Goal: Navigation & Orientation: Find specific page/section

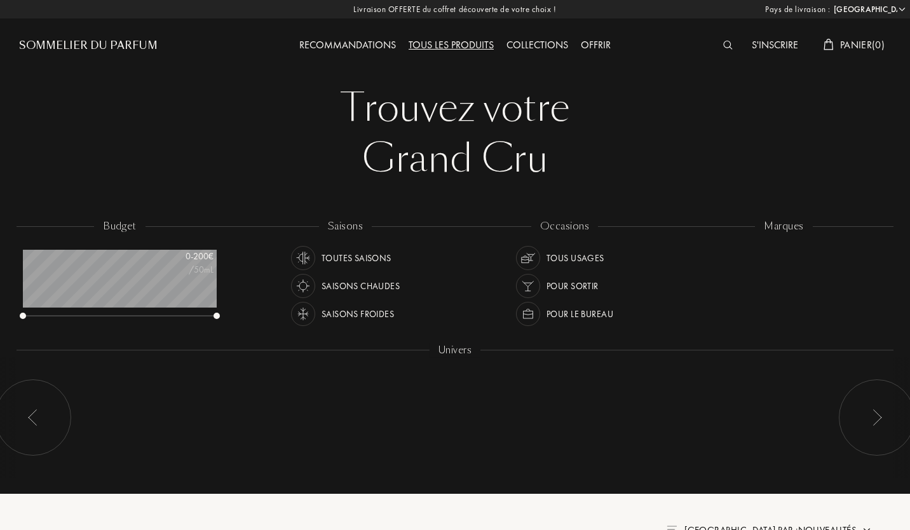
select select "FR"
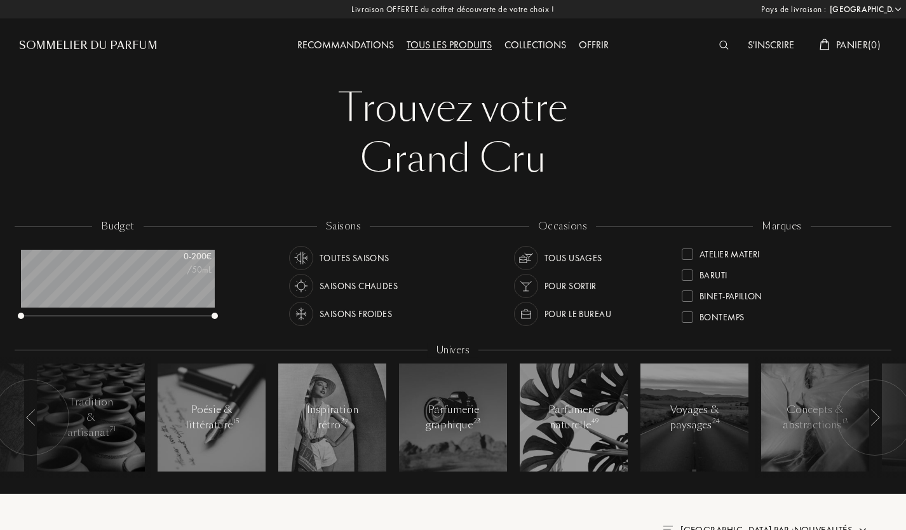
scroll to position [48, 0]
click at [694, 266] on div "Baruti" at bounding box center [705, 265] width 46 height 17
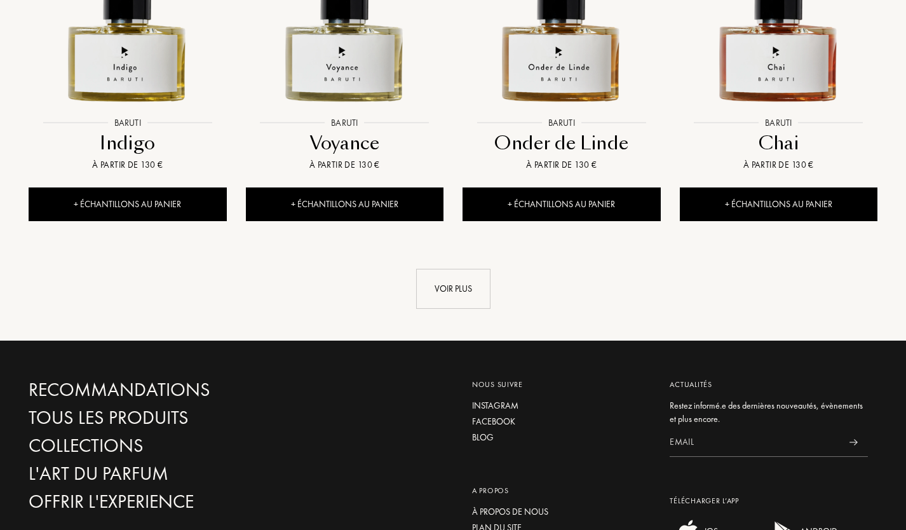
scroll to position [1330, 0]
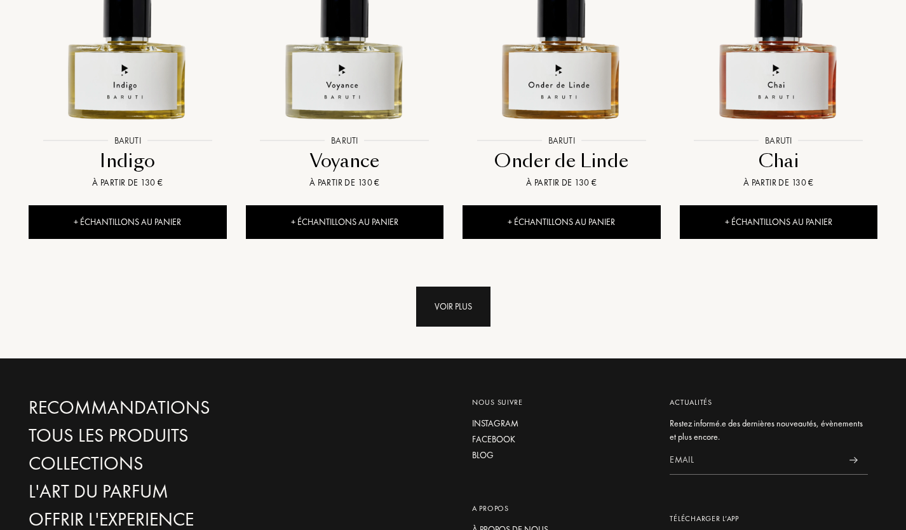
click at [483, 290] on div "Voir plus" at bounding box center [453, 307] width 74 height 40
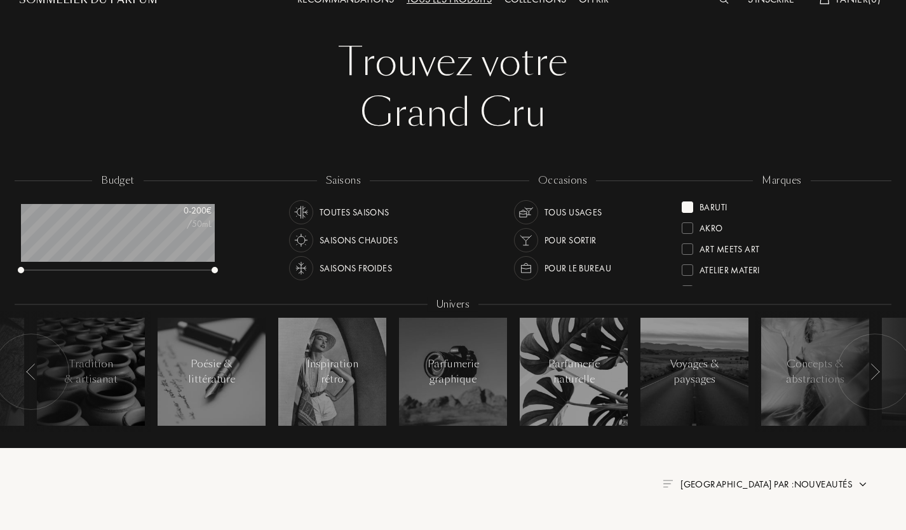
scroll to position [0, 0]
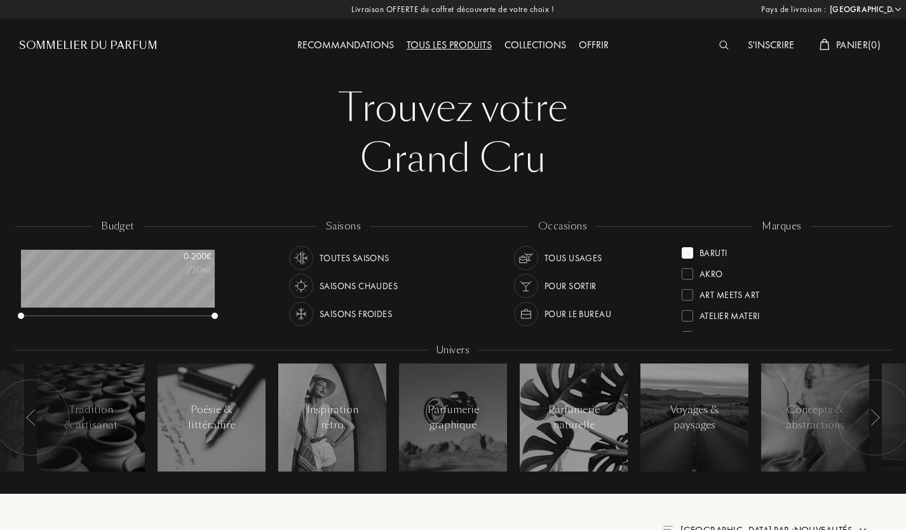
click at [686, 253] on div at bounding box center [687, 252] width 11 height 11
click at [688, 273] on div at bounding box center [687, 273] width 11 height 11
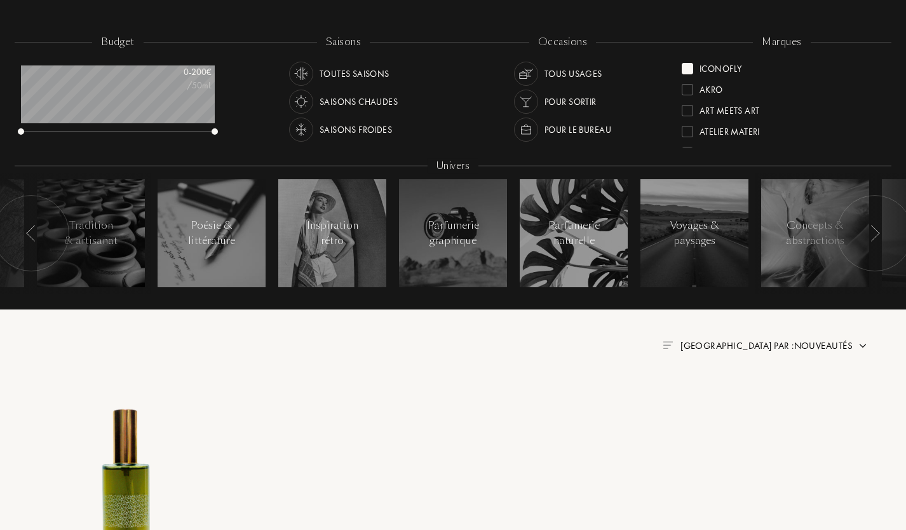
scroll to position [131, 0]
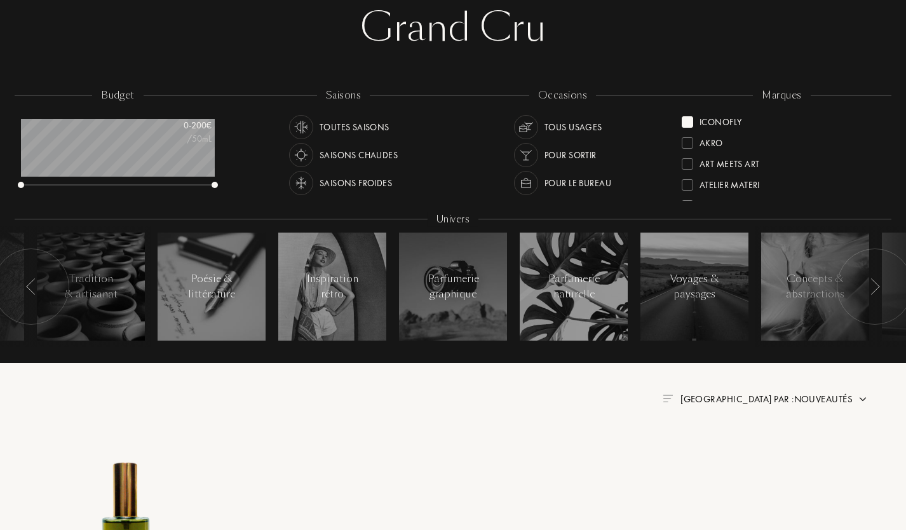
click at [686, 122] on div at bounding box center [687, 121] width 11 height 11
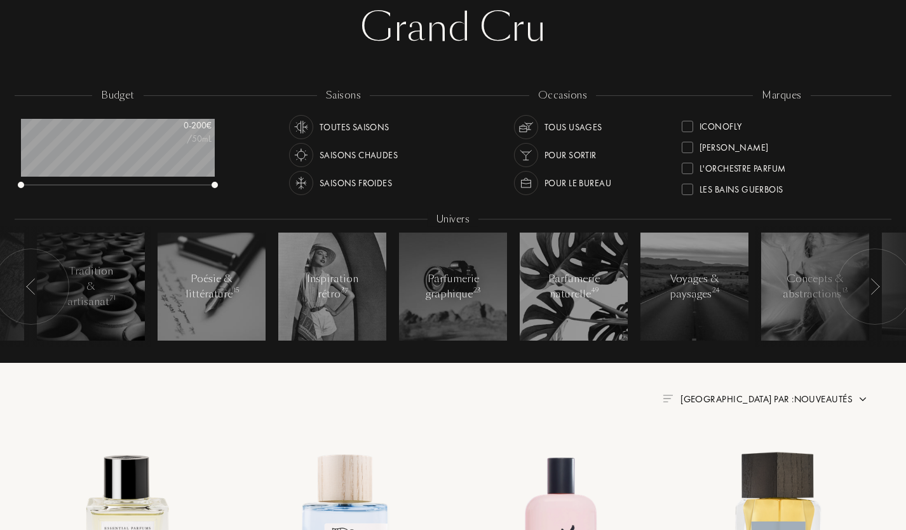
scroll to position [273, 0]
click at [688, 141] on div at bounding box center [687, 142] width 11 height 11
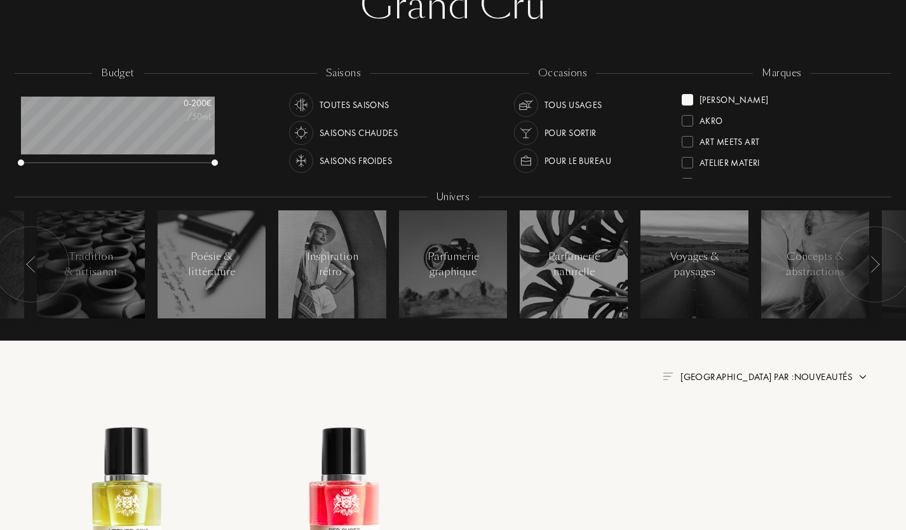
scroll to position [150, 0]
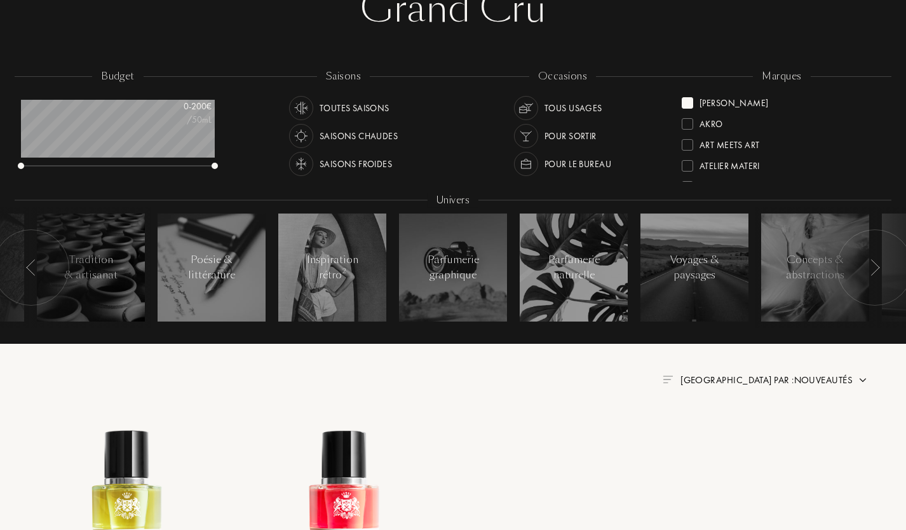
click at [688, 100] on div at bounding box center [687, 102] width 11 height 11
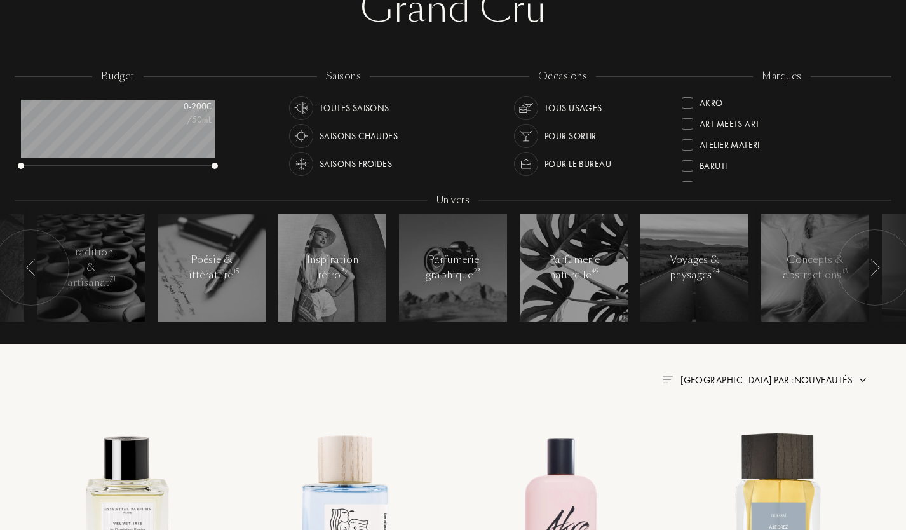
drag, startPoint x: 882, startPoint y: 99, endPoint x: 887, endPoint y: 118, distance: 20.2
click at [887, 118] on div "marques Akro Art Meets Art Atelier Materi [PERSON_NAME]-Papillon Bontemps Cépag…" at bounding box center [781, 126] width 219 height 114
click at [690, 140] on div at bounding box center [687, 140] width 11 height 11
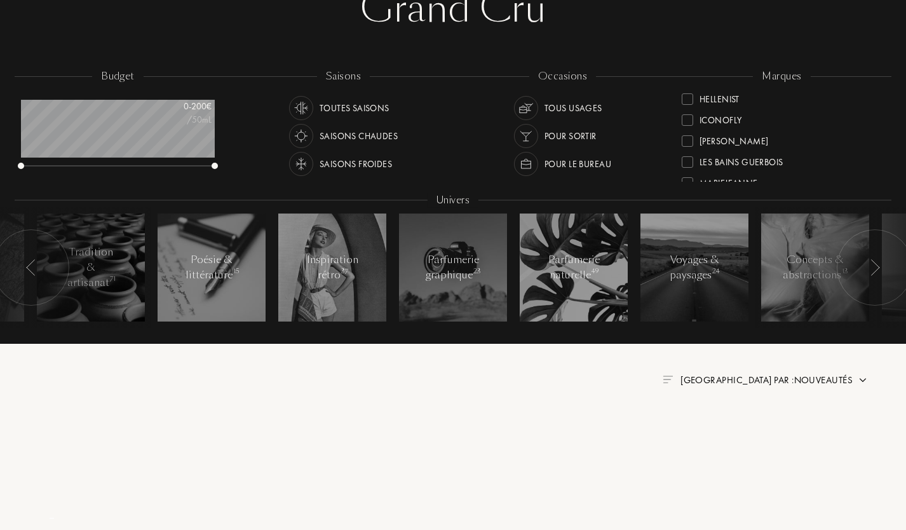
scroll to position [64, 0]
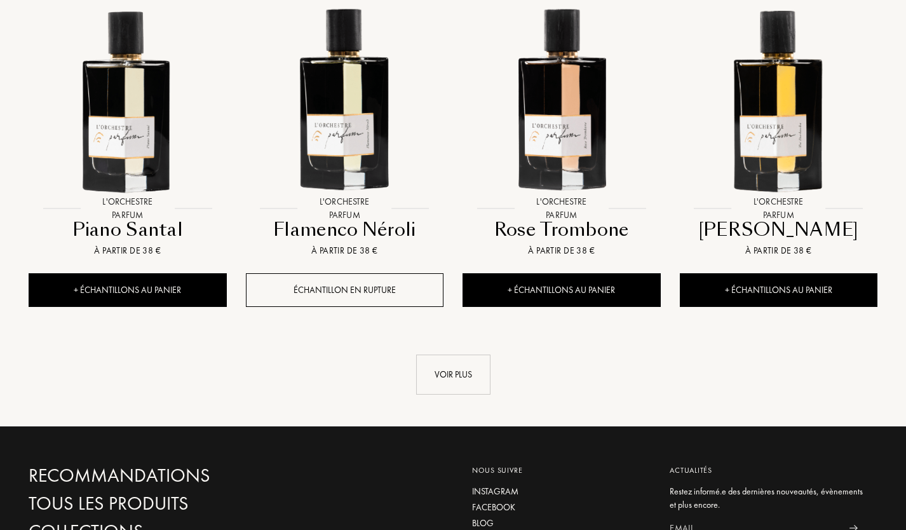
scroll to position [1280, 0]
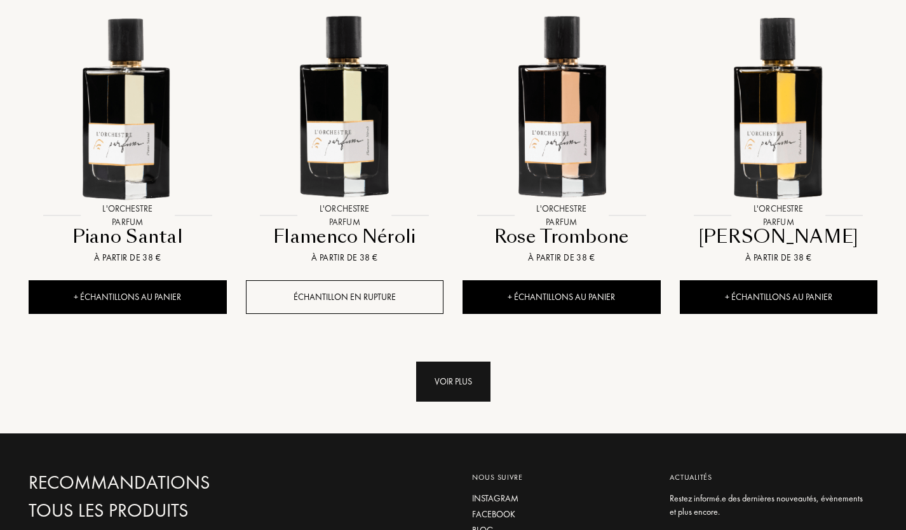
click at [430, 366] on div "Voir plus" at bounding box center [453, 382] width 74 height 40
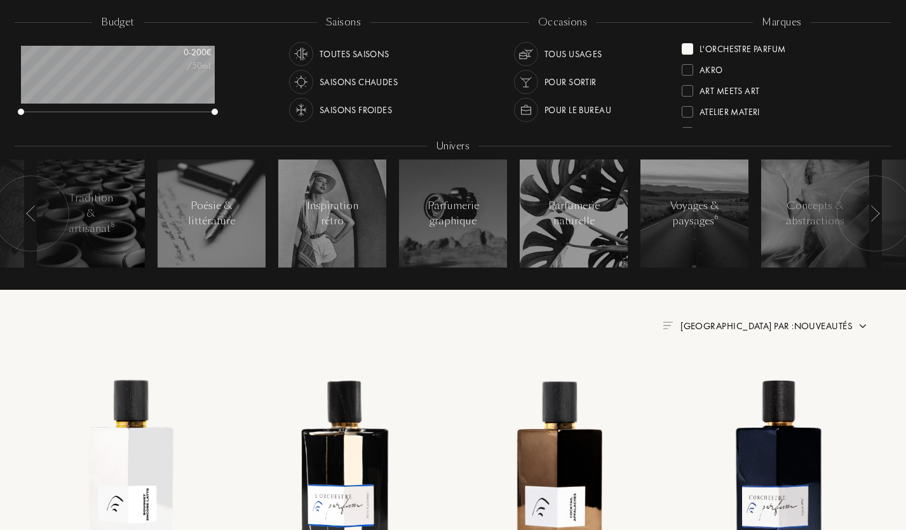
scroll to position [205, 0]
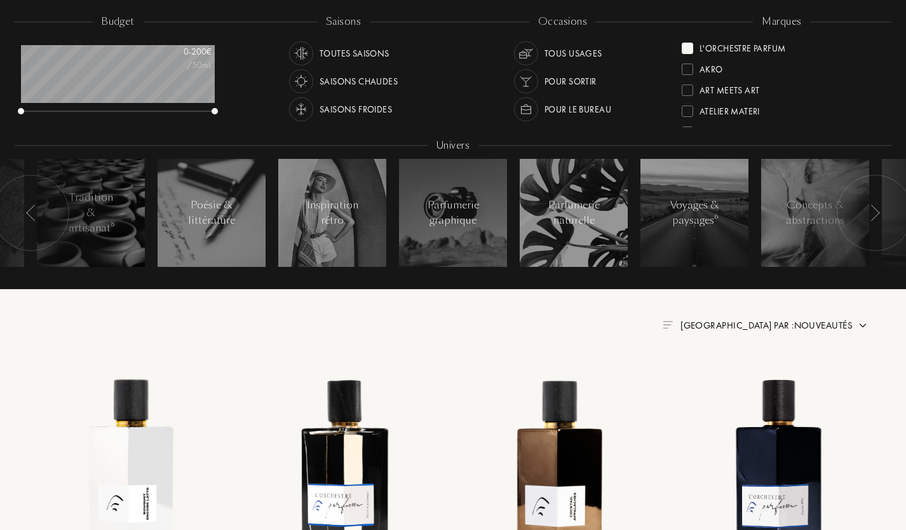
click at [688, 46] on div at bounding box center [687, 48] width 11 height 11
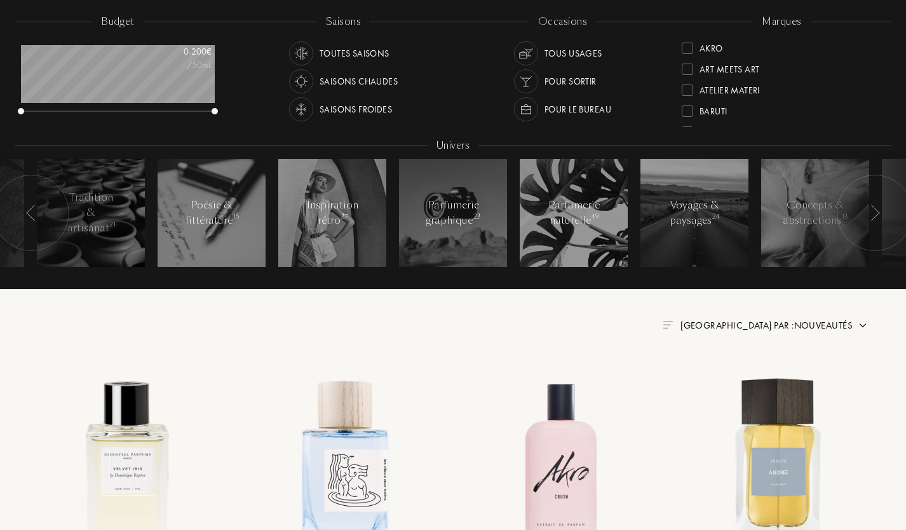
drag, startPoint x: 882, startPoint y: 46, endPoint x: 882, endPoint y: 57, distance: 10.8
click at [882, 57] on div "marques Akro Art Meets Art Atelier Materi [PERSON_NAME]-Papillon Bontemps Cépag…" at bounding box center [781, 72] width 219 height 114
click at [880, 84] on div "Akro Art Meets Art Atelier Materi [PERSON_NAME]-Papillon Bontemps Cépages Parfu…" at bounding box center [782, 83] width 200 height 90
